Goal: Check status: Check status

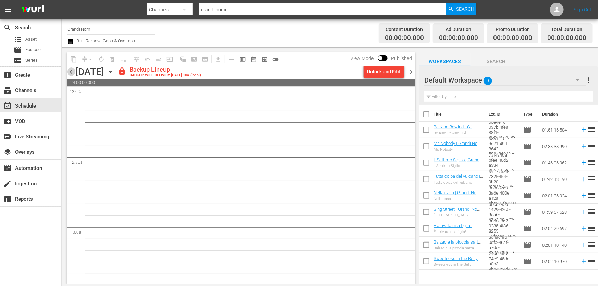
click at [72, 71] on span "chevron_left" at bounding box center [71, 72] width 9 height 9
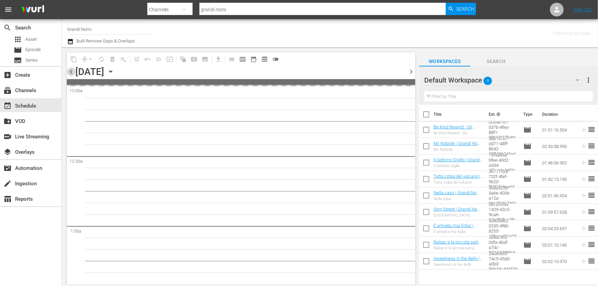
click at [72, 71] on span "chevron_left" at bounding box center [71, 72] width 9 height 9
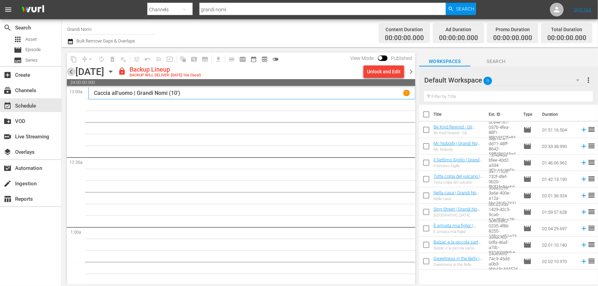
click at [72, 71] on span "chevron_left" at bounding box center [71, 72] width 9 height 9
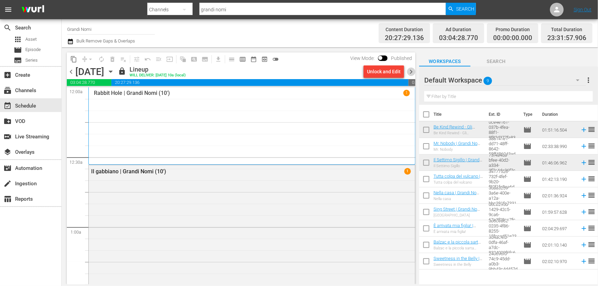
click at [413, 70] on span "chevron_right" at bounding box center [411, 72] width 9 height 9
